Goal: Find specific page/section: Find specific page/section

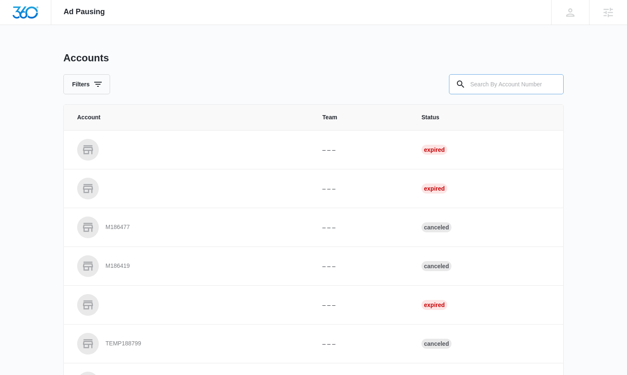
click at [501, 80] on input "text" at bounding box center [506, 84] width 115 height 20
paste input "M337472"
type input "M337472"
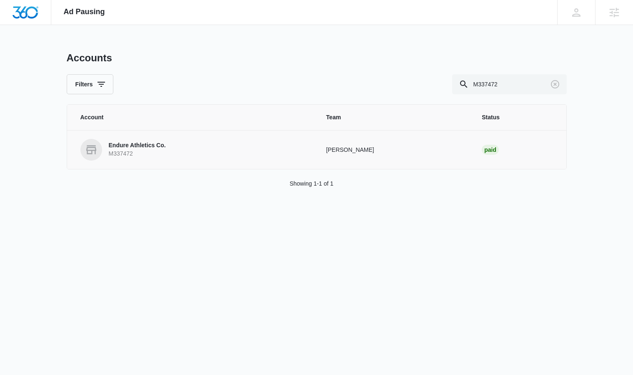
click at [119, 145] on p "Endure Athletics Co." at bounding box center [137, 145] width 57 height 8
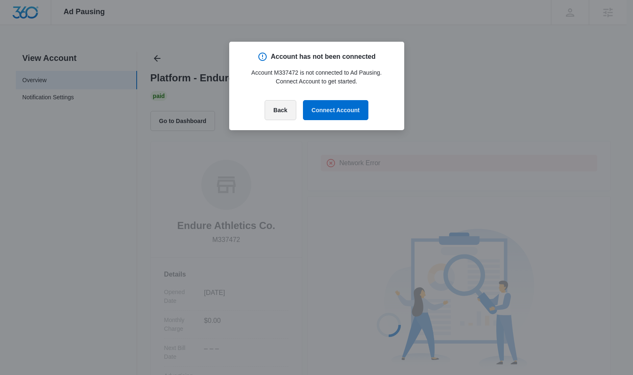
click at [271, 113] on button "Back" at bounding box center [280, 110] width 31 height 20
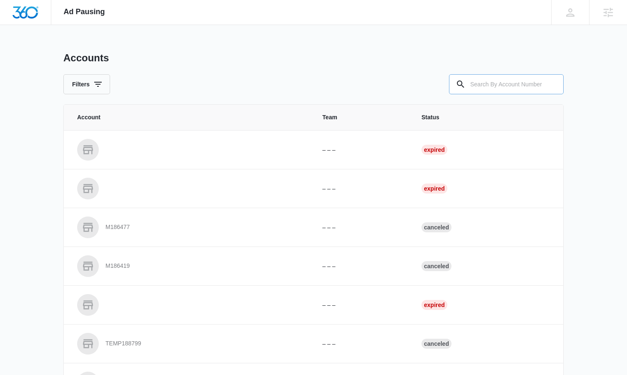
click at [524, 80] on input "text" at bounding box center [506, 84] width 115 height 20
paste input "M337472"
type input "M337472"
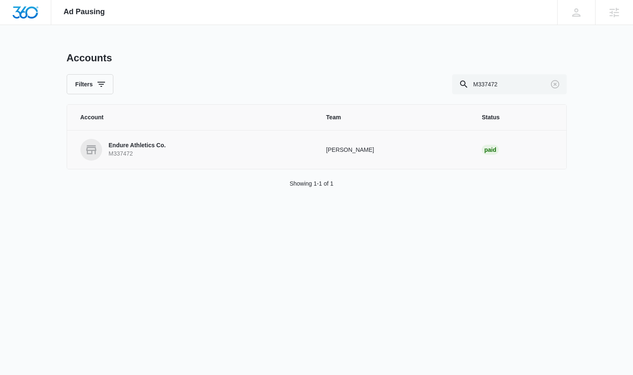
click at [146, 148] on p "Endure Athletics Co." at bounding box center [137, 145] width 57 height 8
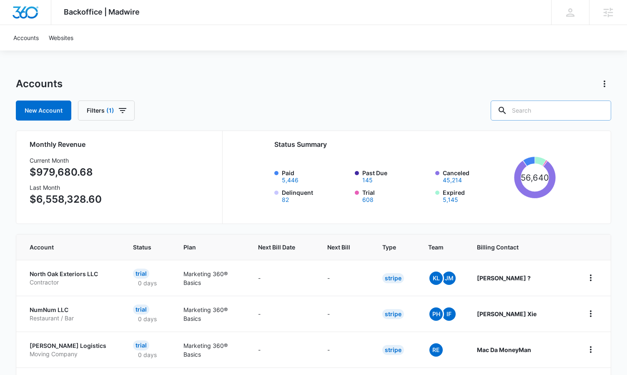
click at [553, 113] on input "text" at bounding box center [551, 110] width 120 height 20
click at [570, 103] on input "text" at bounding box center [551, 110] width 120 height 20
paste input "M337472"
type input "M337472"
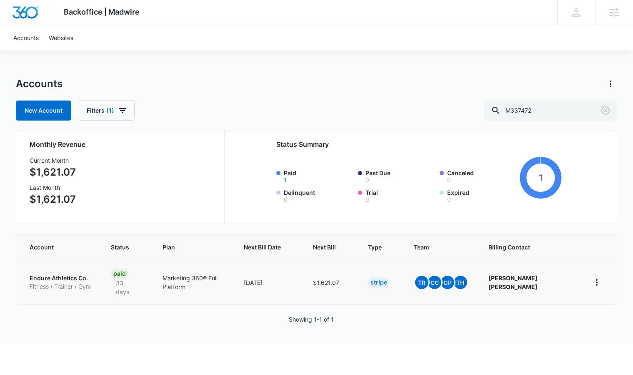
click at [64, 274] on p "Endure Athletics Co." at bounding box center [60, 278] width 61 height 8
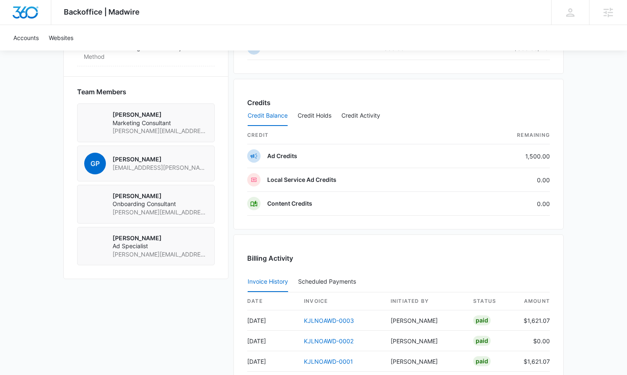
scroll to position [545, 0]
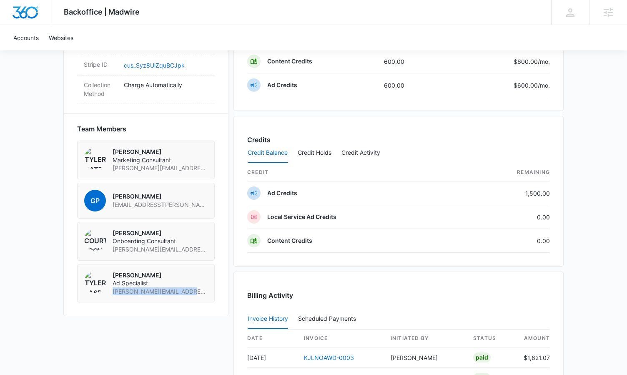
drag, startPoint x: 179, startPoint y: 263, endPoint x: 112, endPoint y: 264, distance: 67.1
click at [112, 264] on div "Tyler Rasdon Ad Specialist tyler.rasdon@madwire.com" at bounding box center [146, 283] width 138 height 39
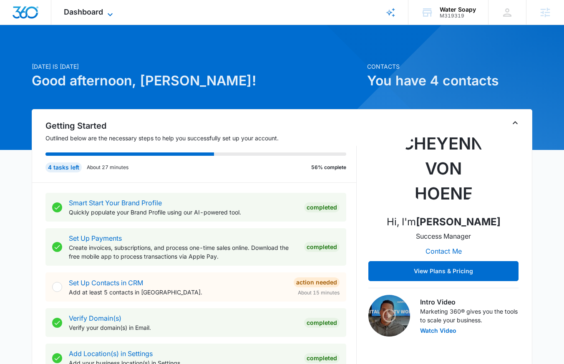
click at [91, 12] on span "Dashboard" at bounding box center [83, 12] width 39 height 9
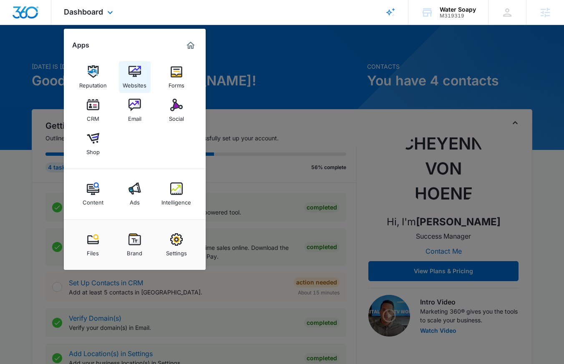
drag, startPoint x: 114, startPoint y: 65, endPoint x: 129, endPoint y: 71, distance: 16.0
click at [116, 66] on div "Reputation Websites Forms CRM Email Social Shop" at bounding box center [135, 110] width 142 height 117
click at [129, 71] on img at bounding box center [134, 71] width 13 height 13
